Goal: Transaction & Acquisition: Purchase product/service

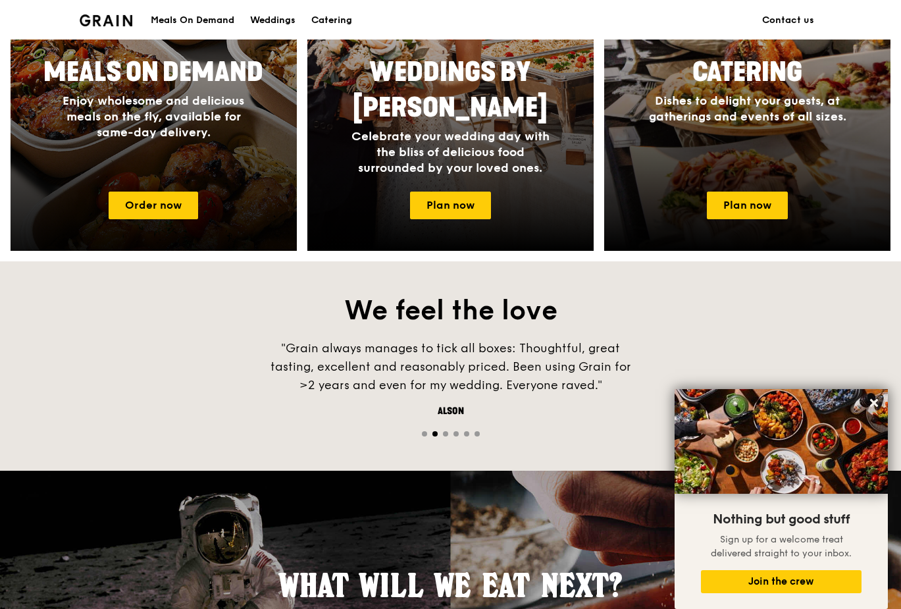
scroll to position [502, 0]
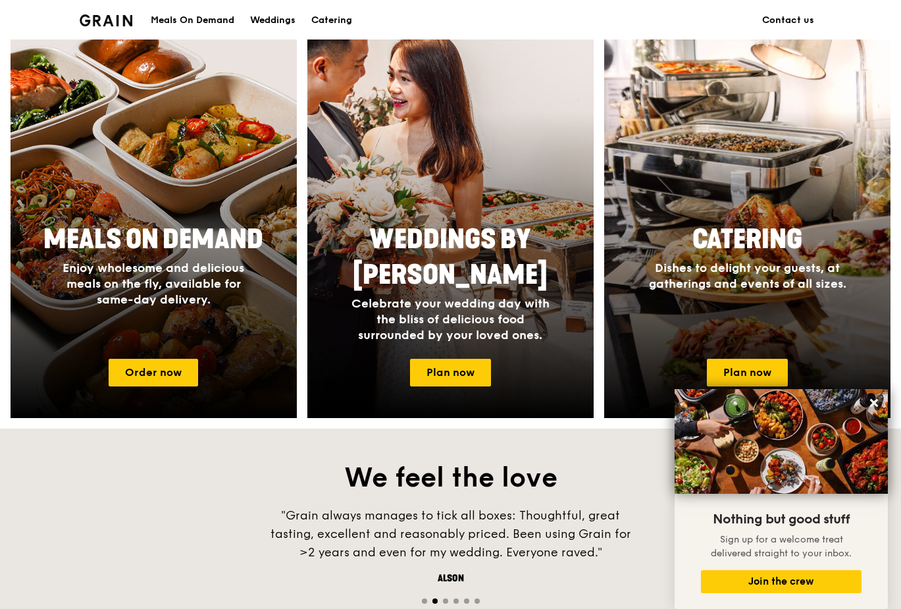
click at [189, 20] on div "Meals On Demand" at bounding box center [193, 20] width 84 height 39
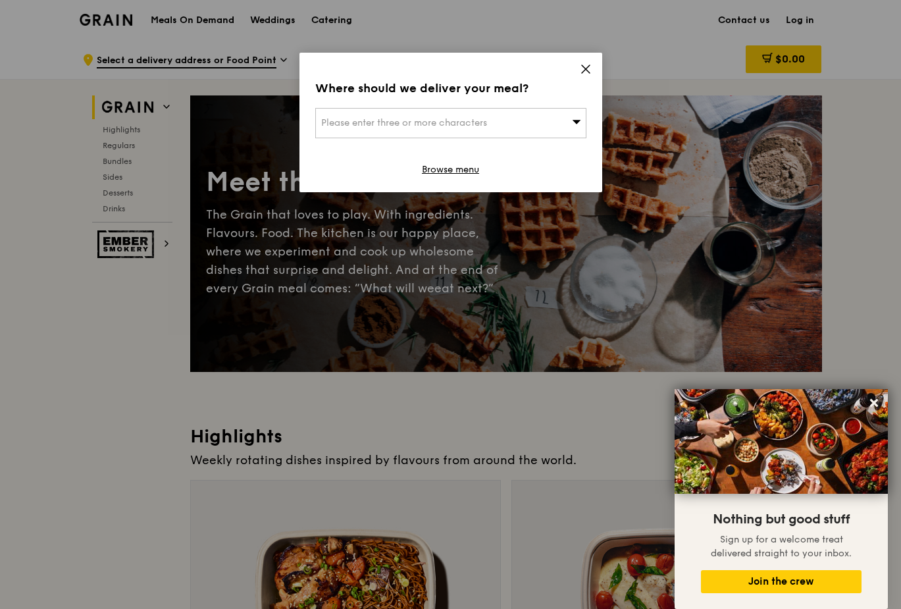
click at [588, 64] on icon at bounding box center [586, 69] width 12 height 12
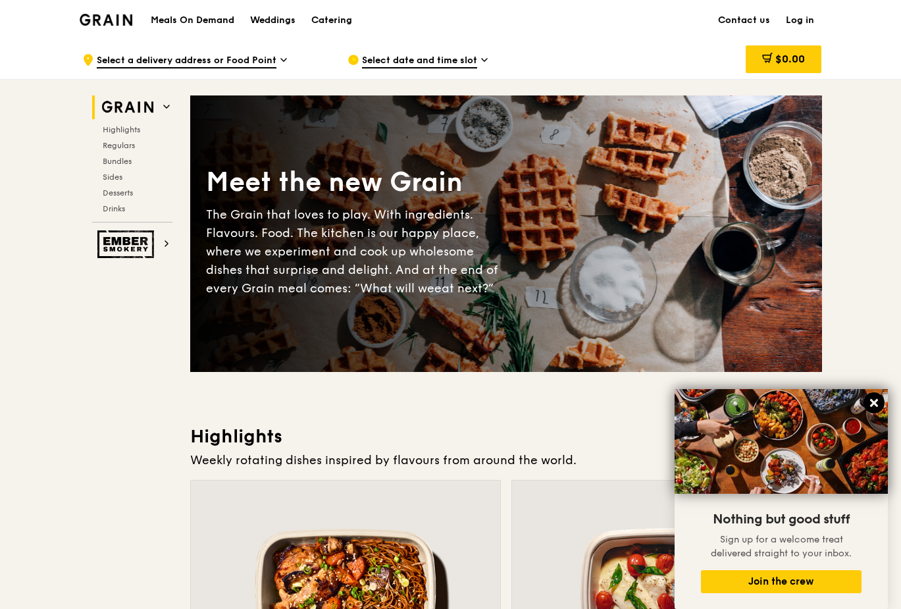
click at [877, 399] on icon at bounding box center [874, 403] width 12 height 12
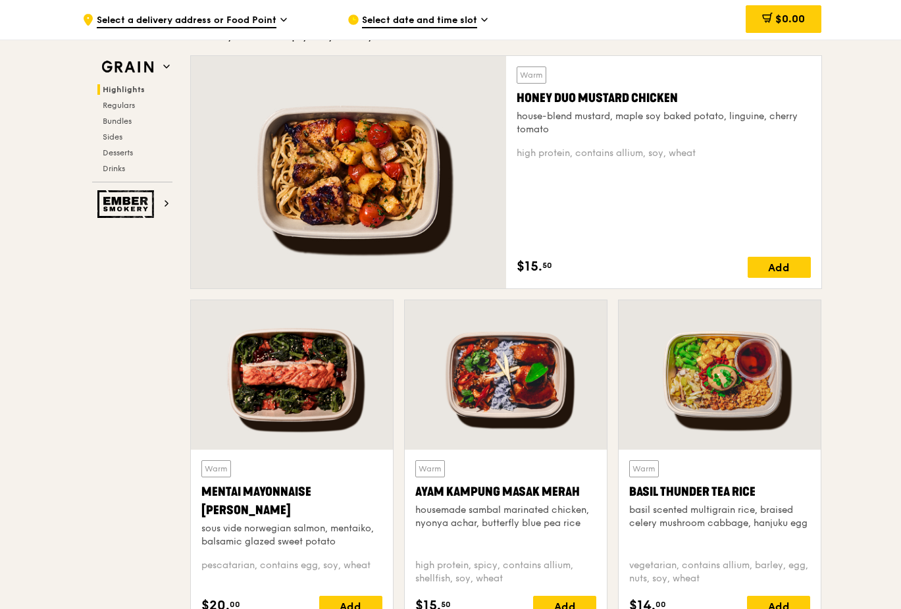
scroll to position [921, 0]
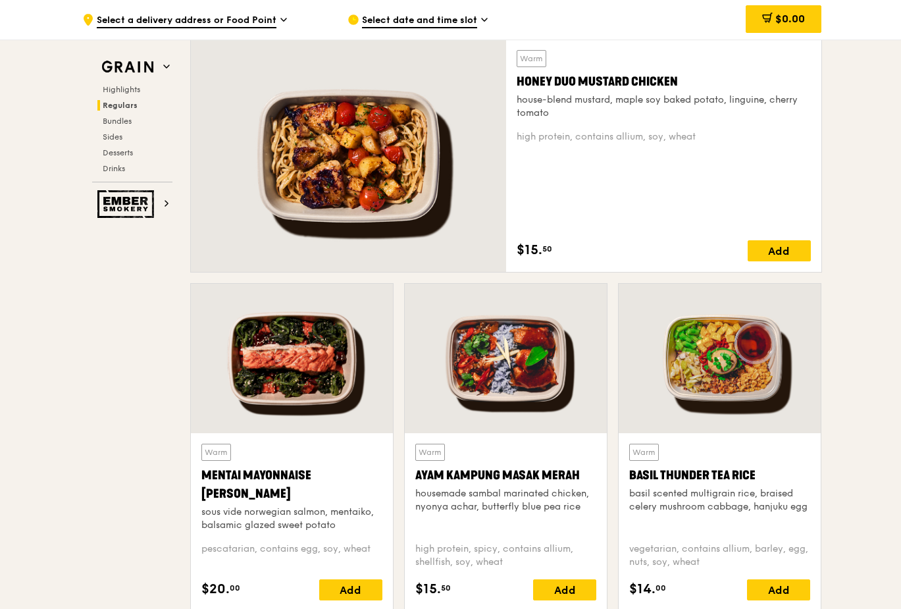
click at [697, 375] on div at bounding box center [719, 358] width 202 height 149
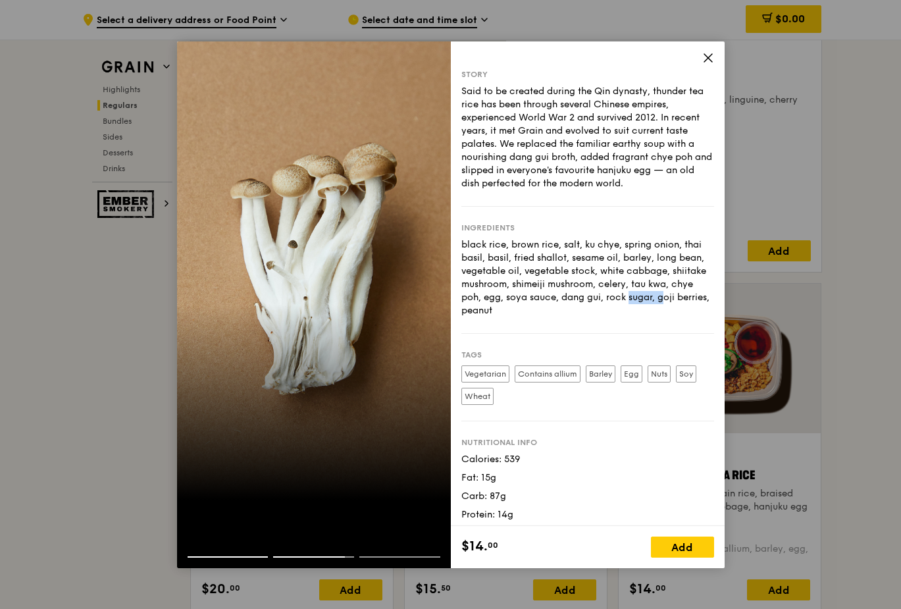
drag, startPoint x: 608, startPoint y: 296, endPoint x: 647, endPoint y: 296, distance: 38.8
click at [647, 296] on div "black rice, brown rice, salt, ku chye, spring onion, thai basil, basil, fried s…" at bounding box center [587, 277] width 253 height 79
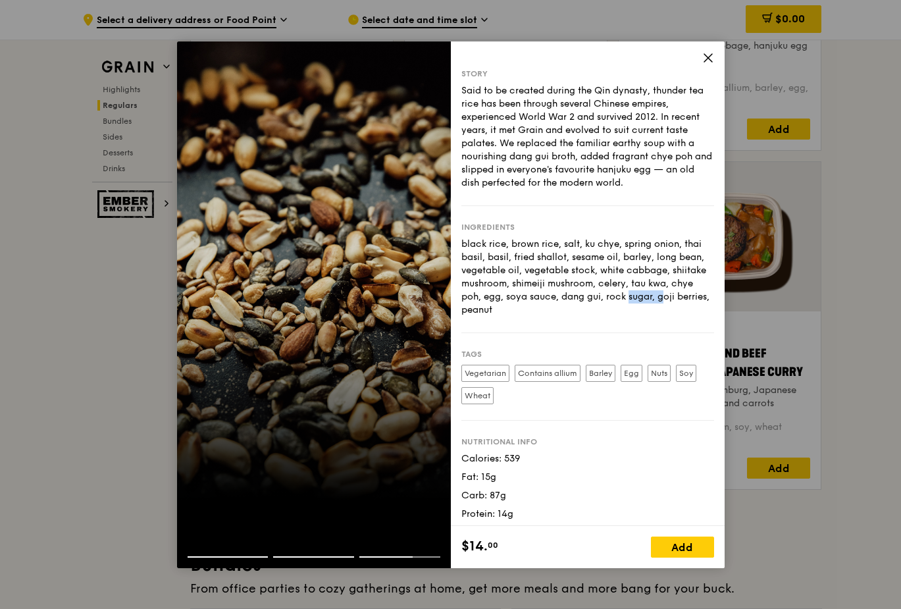
scroll to position [0, 0]
click at [708, 59] on icon at bounding box center [708, 58] width 8 height 8
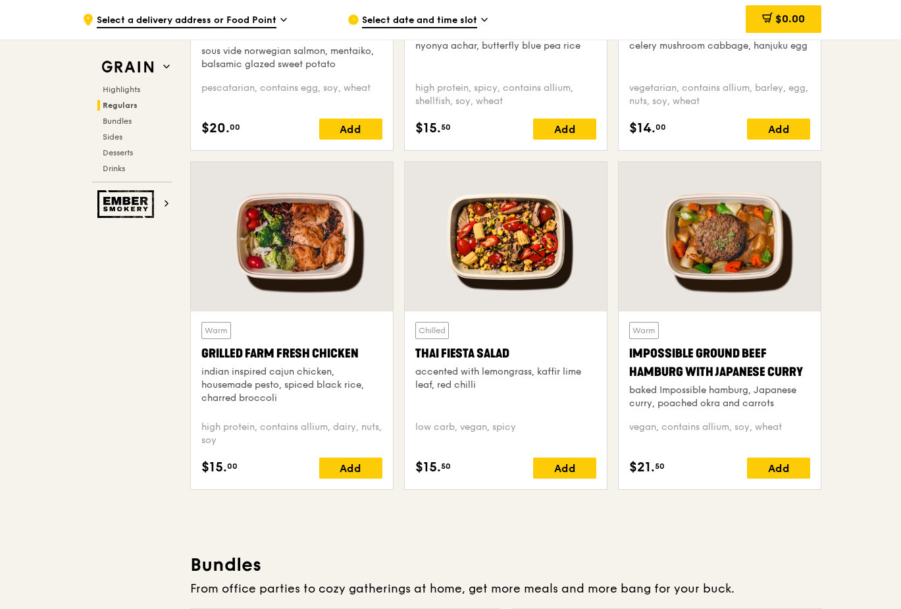
click at [720, 251] on div at bounding box center [719, 236] width 202 height 149
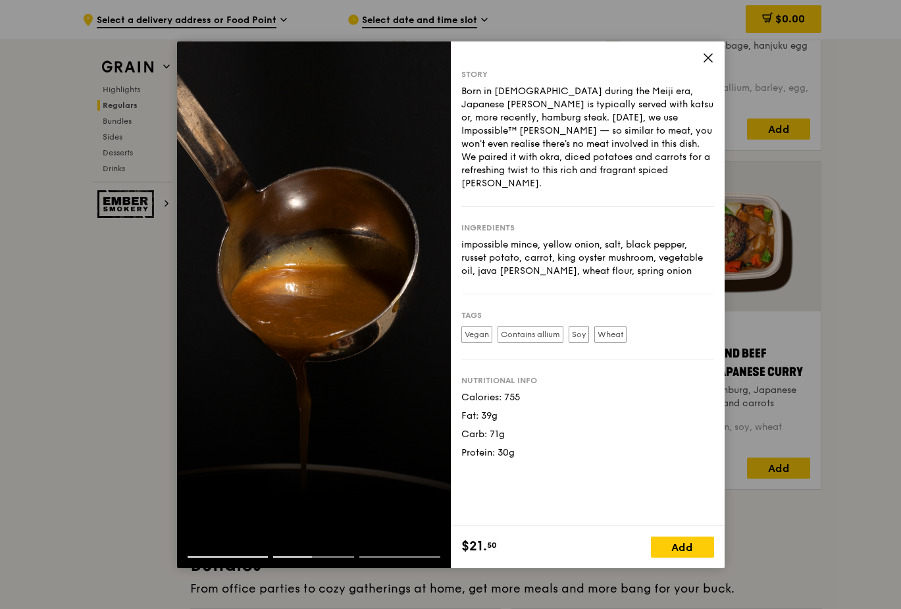
click at [707, 57] on icon at bounding box center [708, 58] width 8 height 8
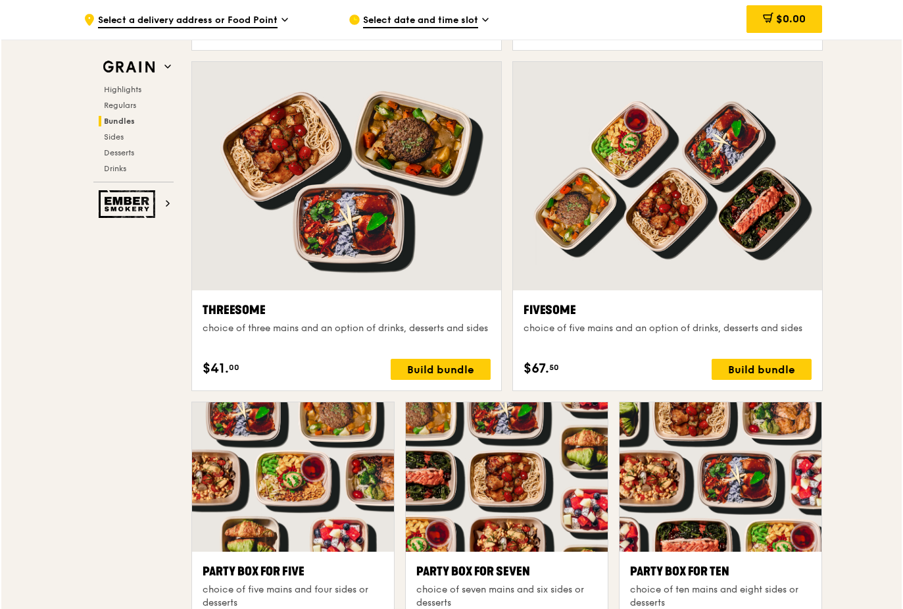
scroll to position [2434, 0]
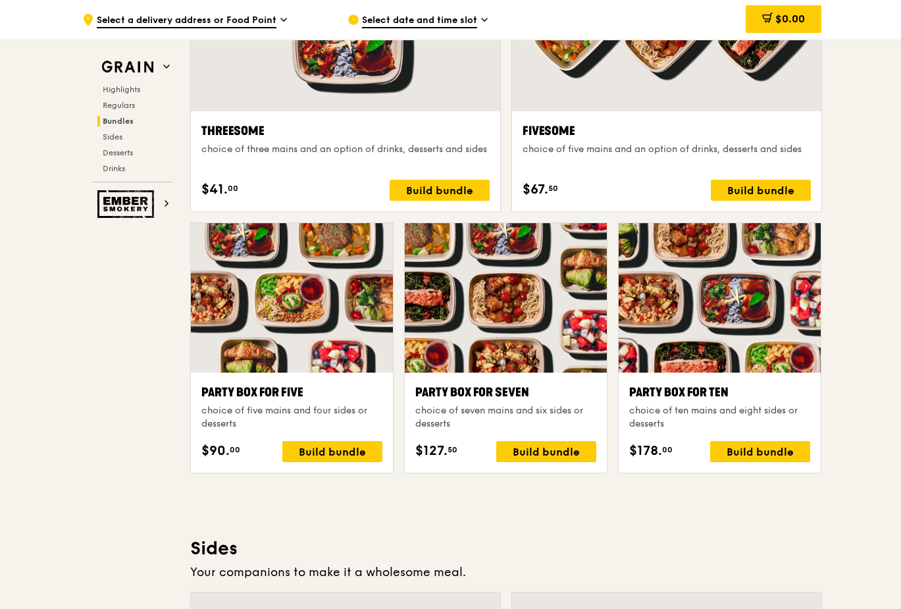
click at [726, 345] on div at bounding box center [719, 297] width 202 height 149
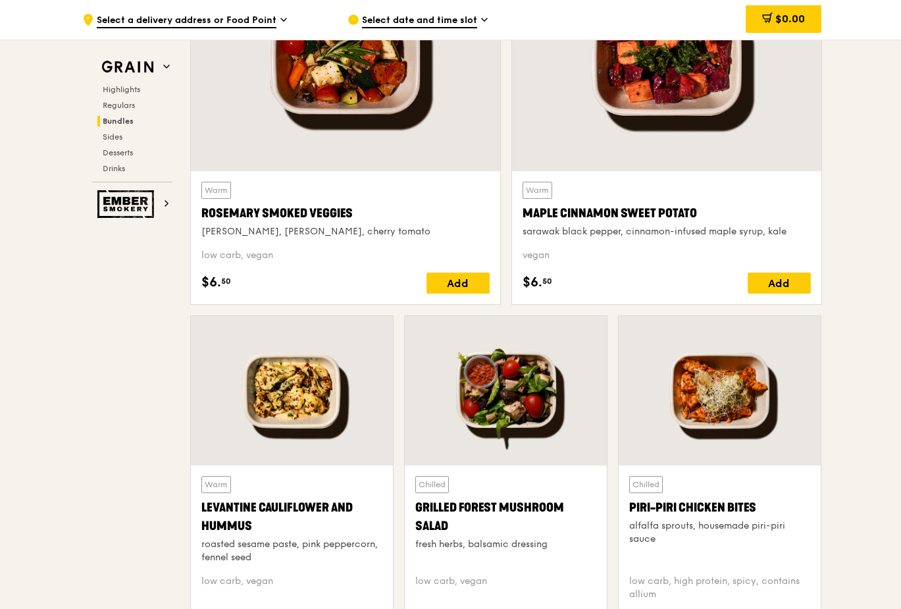
scroll to position [3092, 0]
